Goal: Navigation & Orientation: Locate item on page

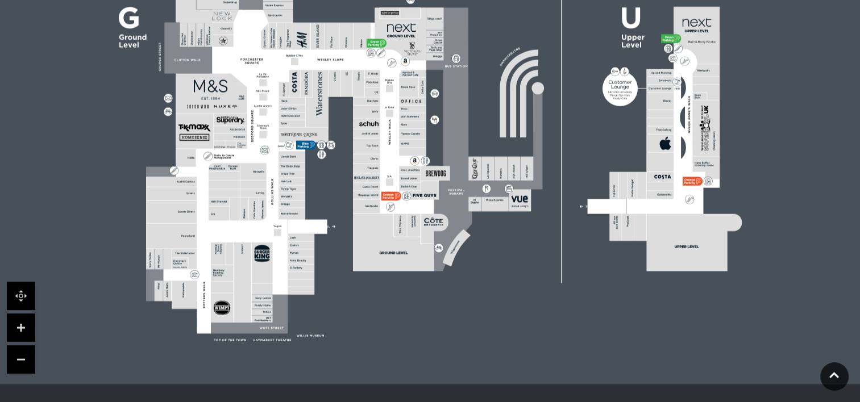
scroll to position [414, 0]
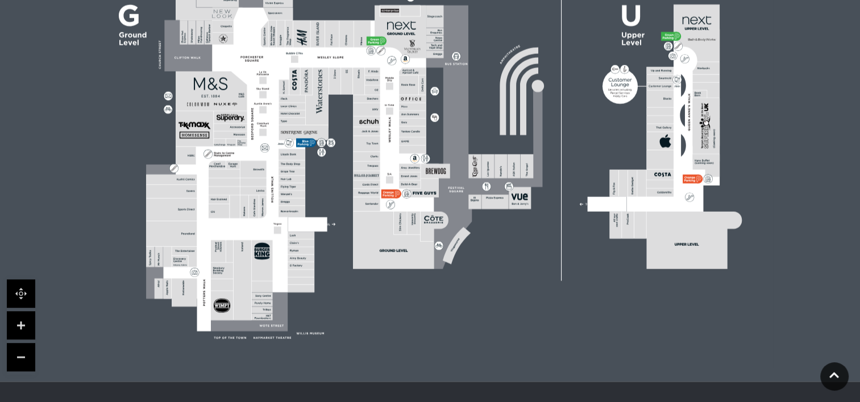
click at [18, 323] on link at bounding box center [21, 325] width 28 height 28
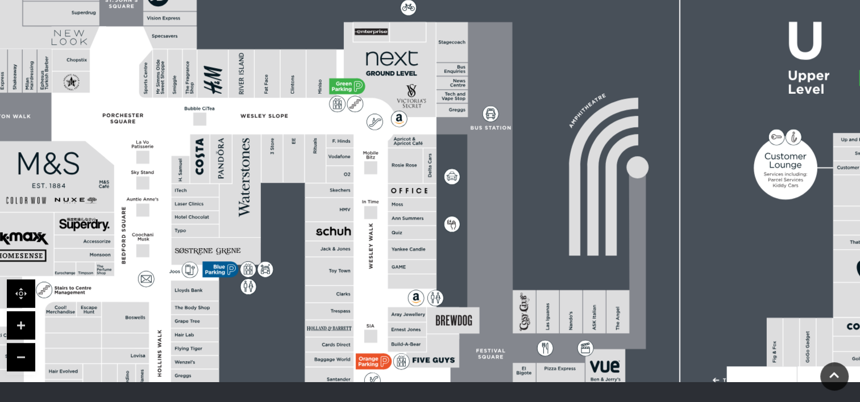
drag, startPoint x: 277, startPoint y: 178, endPoint x: 291, endPoint y: 292, distance: 114.5
click at [291, 292] on rect at bounding box center [444, 239] width 1234 height 870
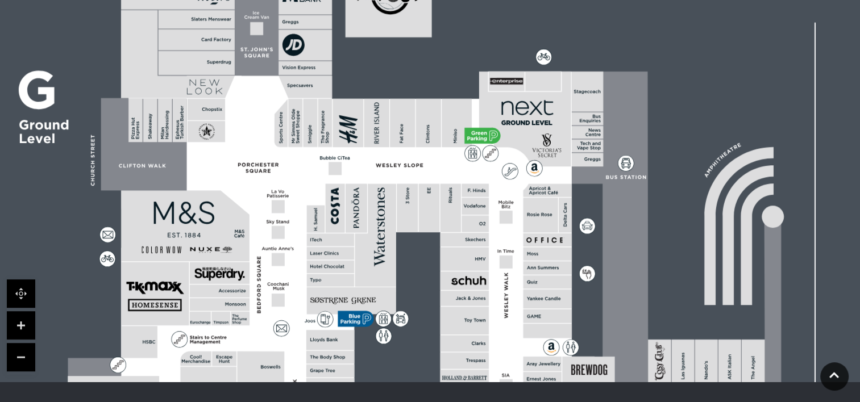
drag, startPoint x: 280, startPoint y: 192, endPoint x: 416, endPoint y: 241, distance: 144.0
click at [416, 241] on rect at bounding box center [579, 289] width 1234 height 870
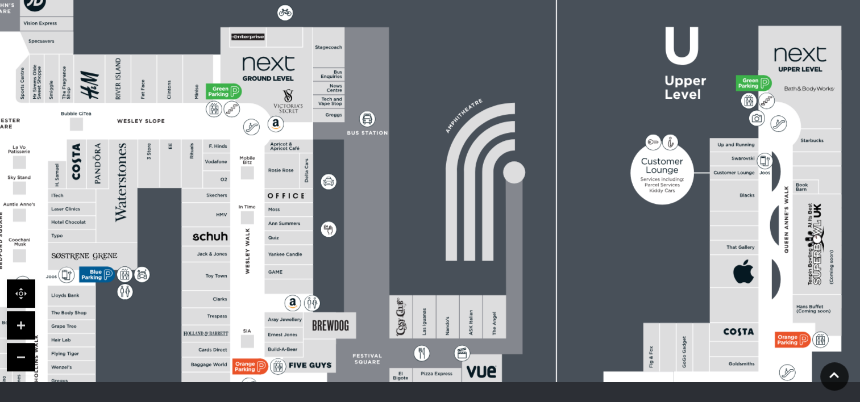
drag, startPoint x: 422, startPoint y: 270, endPoint x: 185, endPoint y: 226, distance: 241.0
click at [185, 226] on rect at bounding box center [320, 245] width 1234 height 870
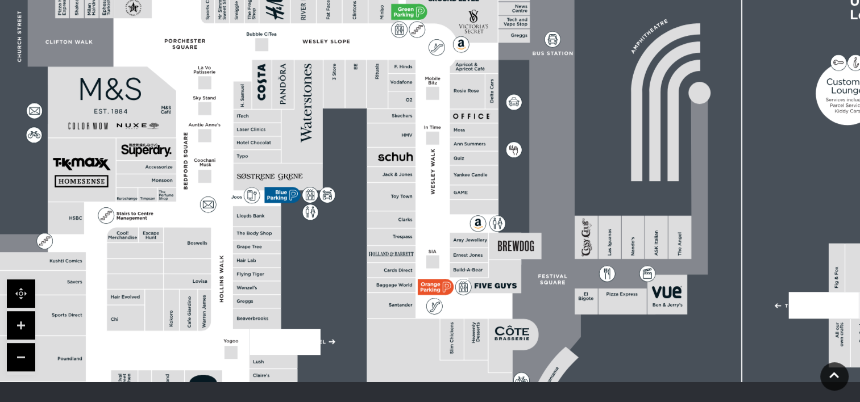
drag, startPoint x: 383, startPoint y: 257, endPoint x: 547, endPoint y: 177, distance: 182.0
click at [547, 177] on icon at bounding box center [601, 185] width 213 height 475
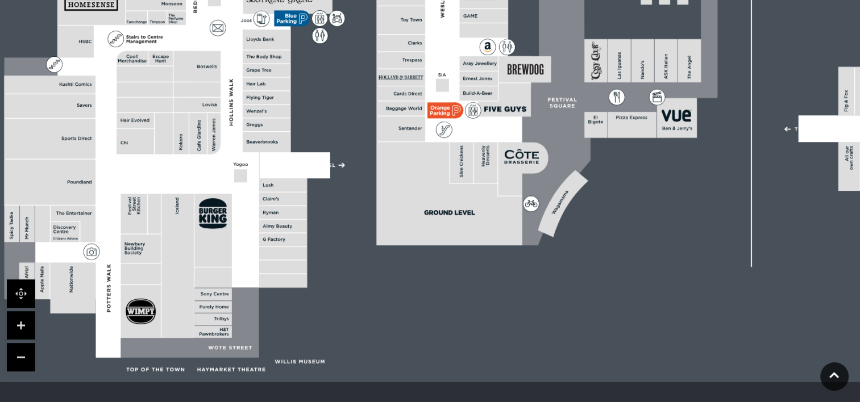
drag, startPoint x: 322, startPoint y: 308, endPoint x: 331, endPoint y: 131, distance: 177.0
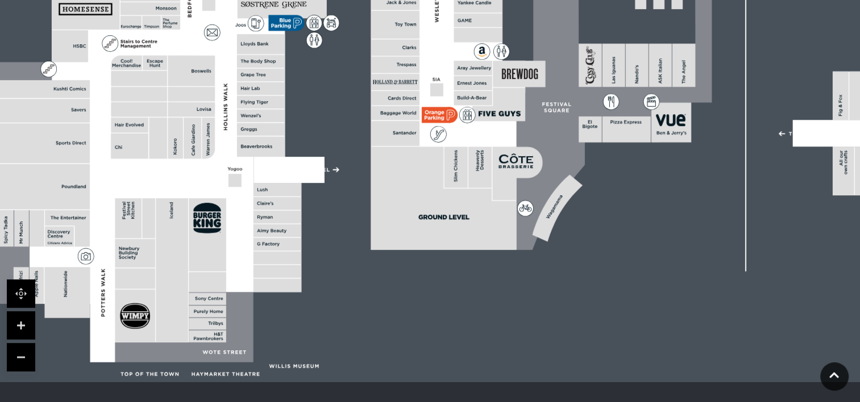
drag, startPoint x: 346, startPoint y: 284, endPoint x: 341, endPoint y: 298, distance: 14.9
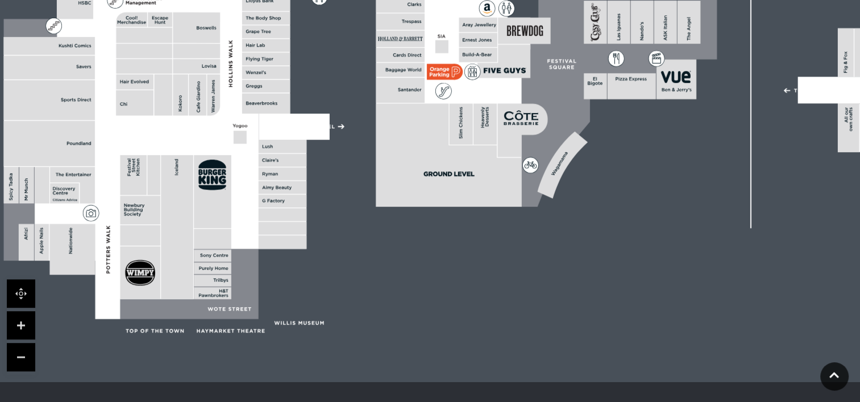
drag, startPoint x: 331, startPoint y: 211, endPoint x: 335, endPoint y: 161, distance: 50.2
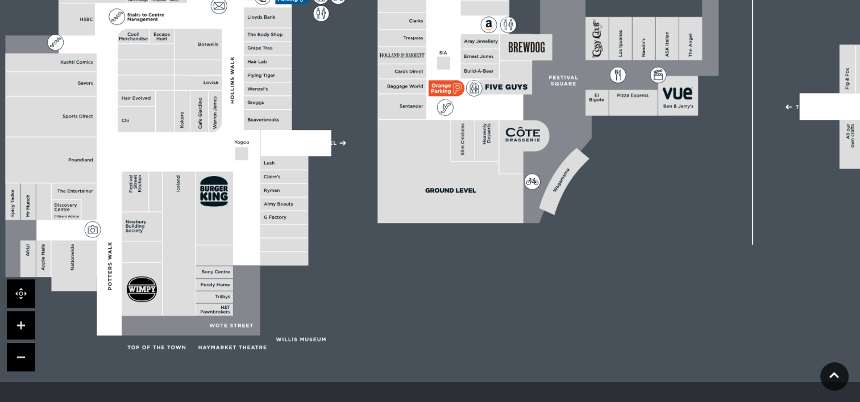
drag, startPoint x: 335, startPoint y: 161, endPoint x: 337, endPoint y: 177, distance: 16.6
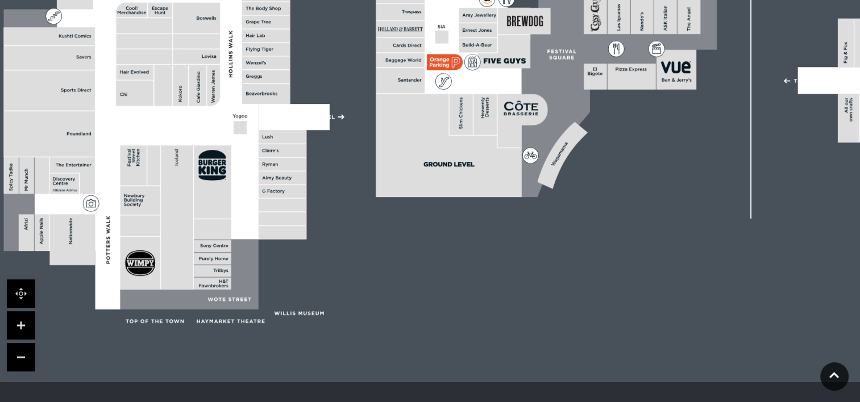
drag, startPoint x: 325, startPoint y: 81, endPoint x: 323, endPoint y: 55, distance: 26.2
click at [238, 300] on polygon at bounding box center [189, 274] width 138 height 70
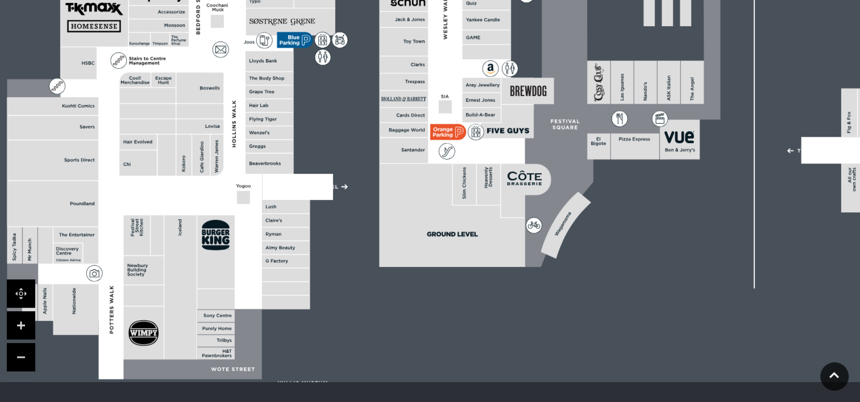
drag, startPoint x: 229, startPoint y: 89, endPoint x: 232, endPoint y: 159, distance: 70.0
click at [232, 159] on polygon at bounding box center [270, 74] width 526 height 610
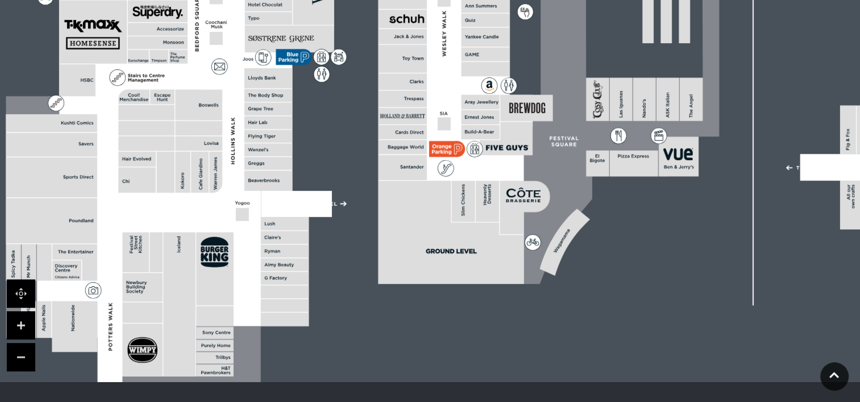
drag, startPoint x: 329, startPoint y: 103, endPoint x: 329, endPoint y: 119, distance: 15.3
click at [329, 119] on rect at bounding box center [517, 27] width 1234 height 870
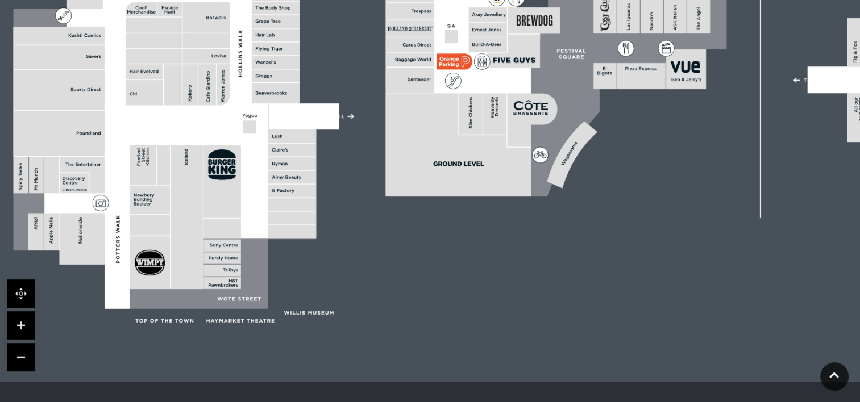
drag, startPoint x: 350, startPoint y: 122, endPoint x: 354, endPoint y: 45, distance: 76.2
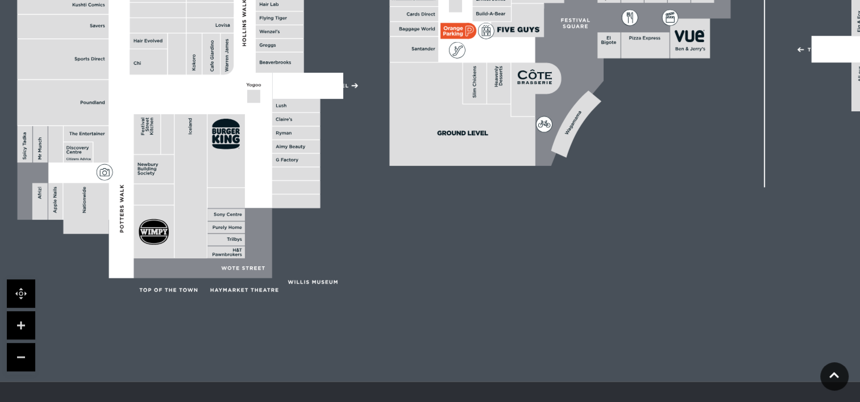
drag, startPoint x: 359, startPoint y: 216, endPoint x: 362, endPoint y: 196, distance: 20.6
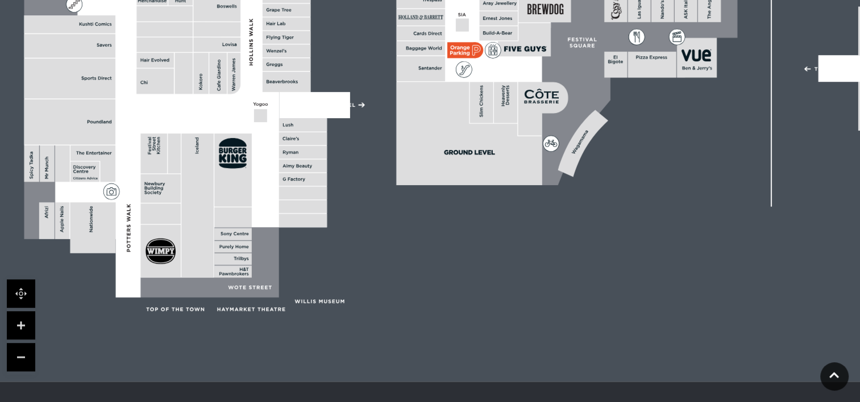
drag, startPoint x: 343, startPoint y: 175, endPoint x: 350, endPoint y: 194, distance: 20.5
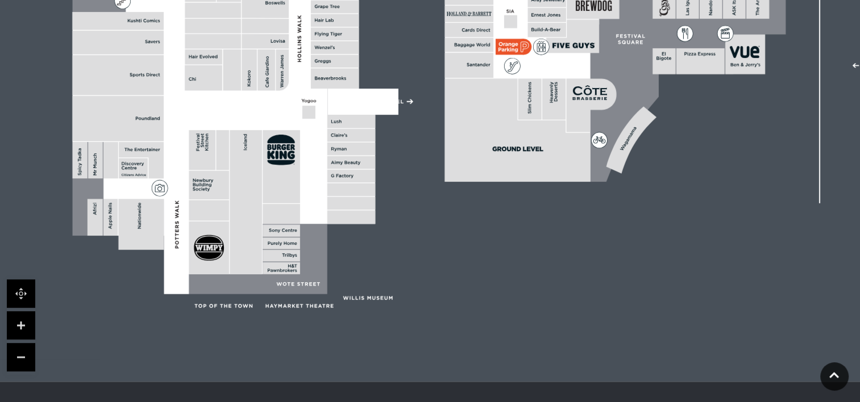
drag, startPoint x: 318, startPoint y: 253, endPoint x: 366, endPoint y: 250, distance: 48.4
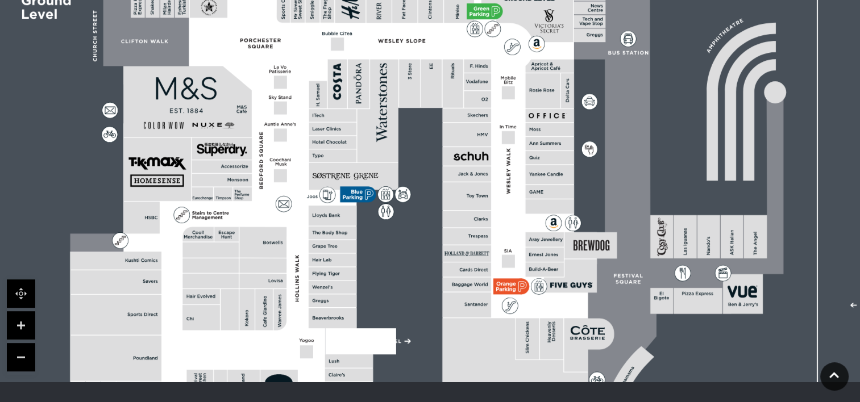
drag, startPoint x: 182, startPoint y: 93, endPoint x: 180, endPoint y: 333, distance: 239.9
click at [180, 333] on polygon at bounding box center [333, 229] width 526 height 610
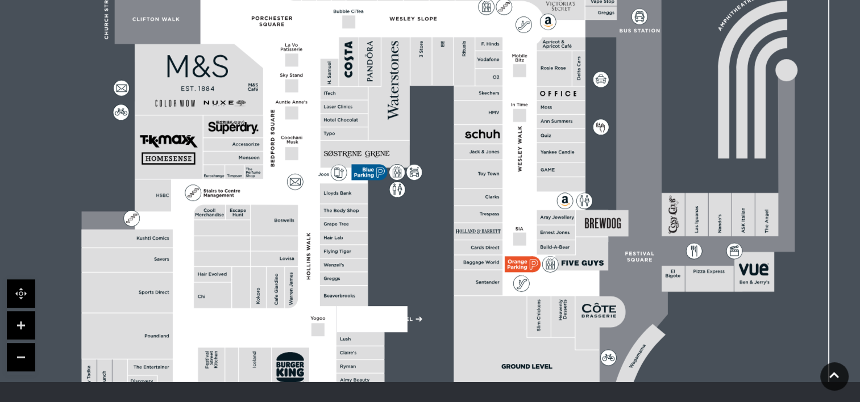
drag, startPoint x: 186, startPoint y: 166, endPoint x: 198, endPoint y: 143, distance: 25.4
click at [198, 143] on rect at bounding box center [169, 147] width 68 height 64
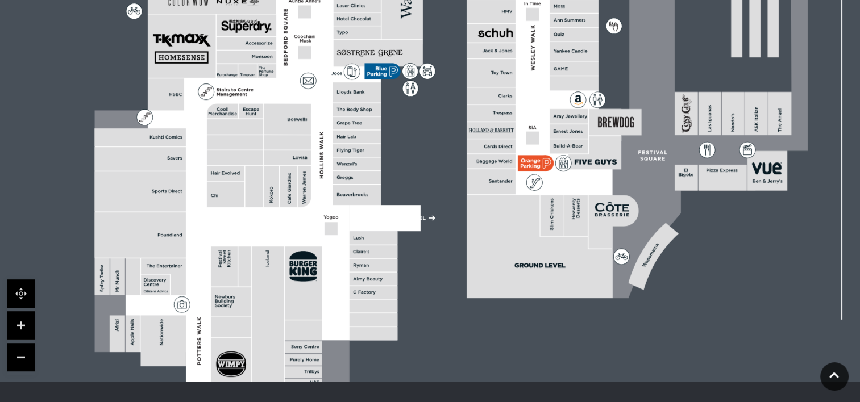
drag, startPoint x: 182, startPoint y: 256, endPoint x: 197, endPoint y: 156, distance: 100.7
click at [195, 155] on polygon at bounding box center [357, 105] width 526 height 610
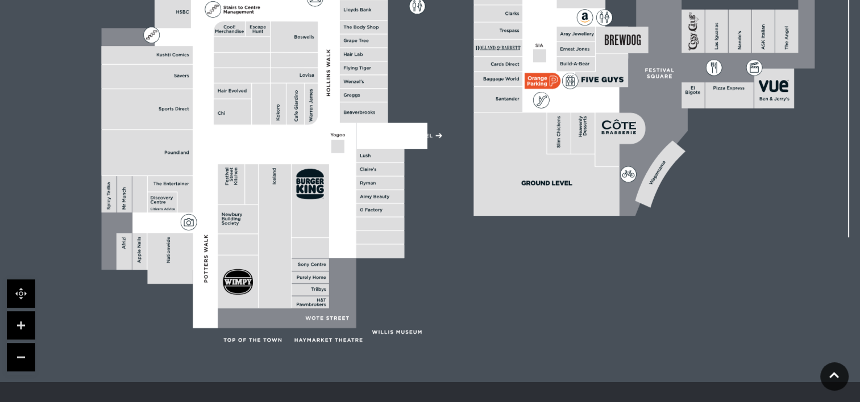
drag, startPoint x: 198, startPoint y: 173, endPoint x: 205, endPoint y: 91, distance: 82.7
click at [205, 91] on polygon at bounding box center [364, 23] width 526 height 610
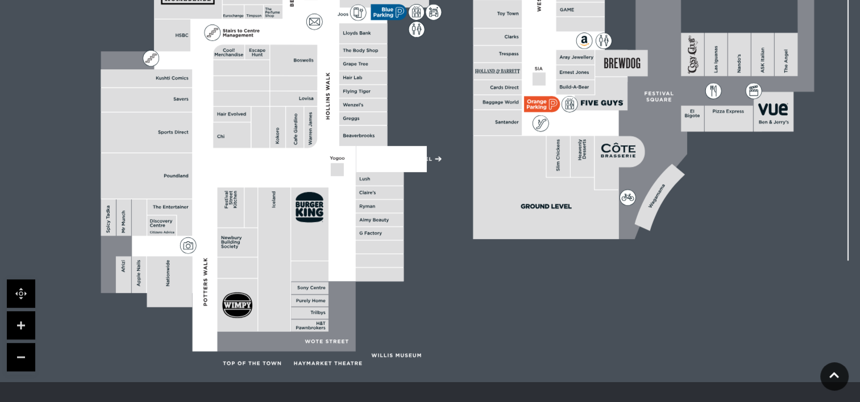
drag, startPoint x: 433, startPoint y: 206, endPoint x: 432, endPoint y: 229, distance: 23.3
